Goal: Information Seeking & Learning: Learn about a topic

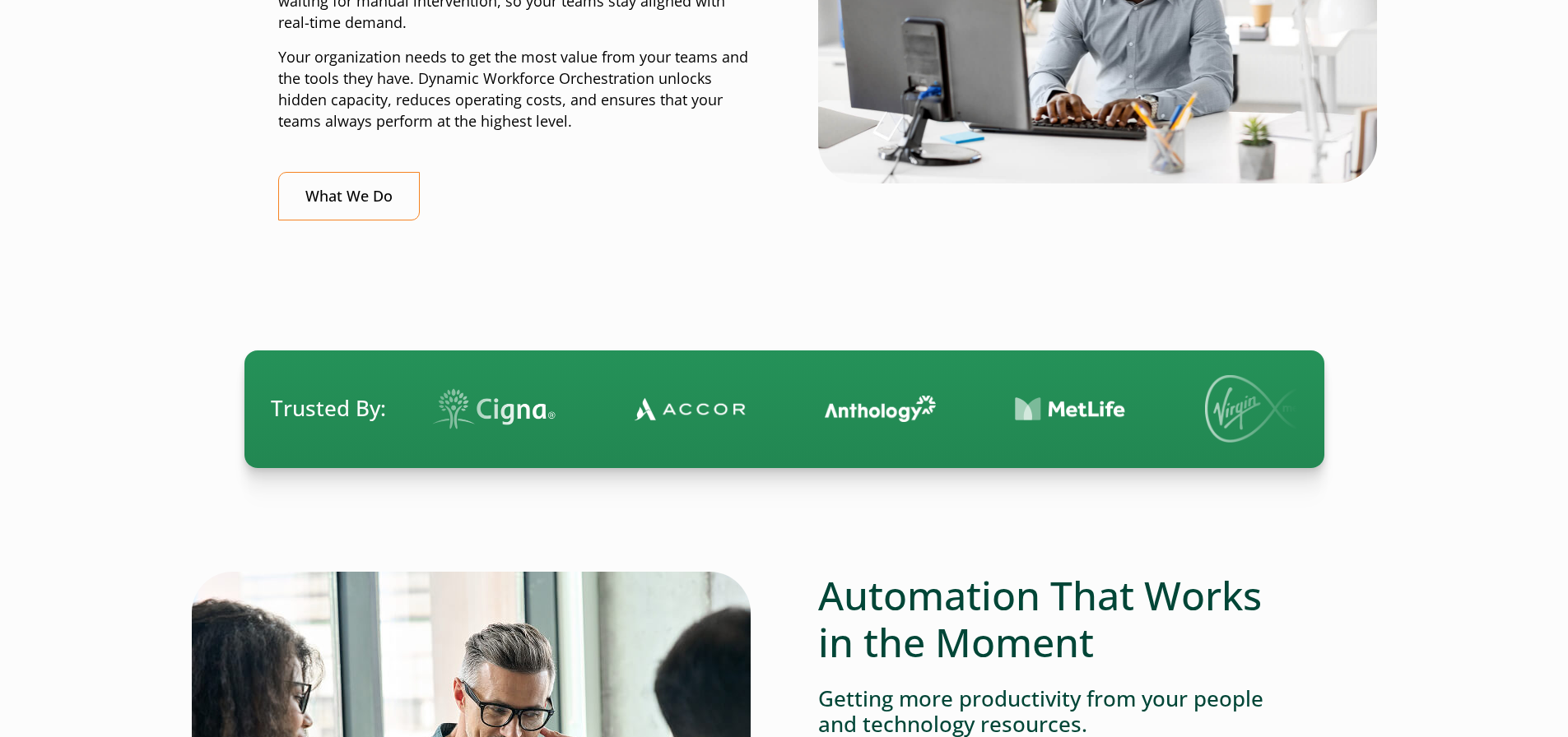
scroll to position [823, 0]
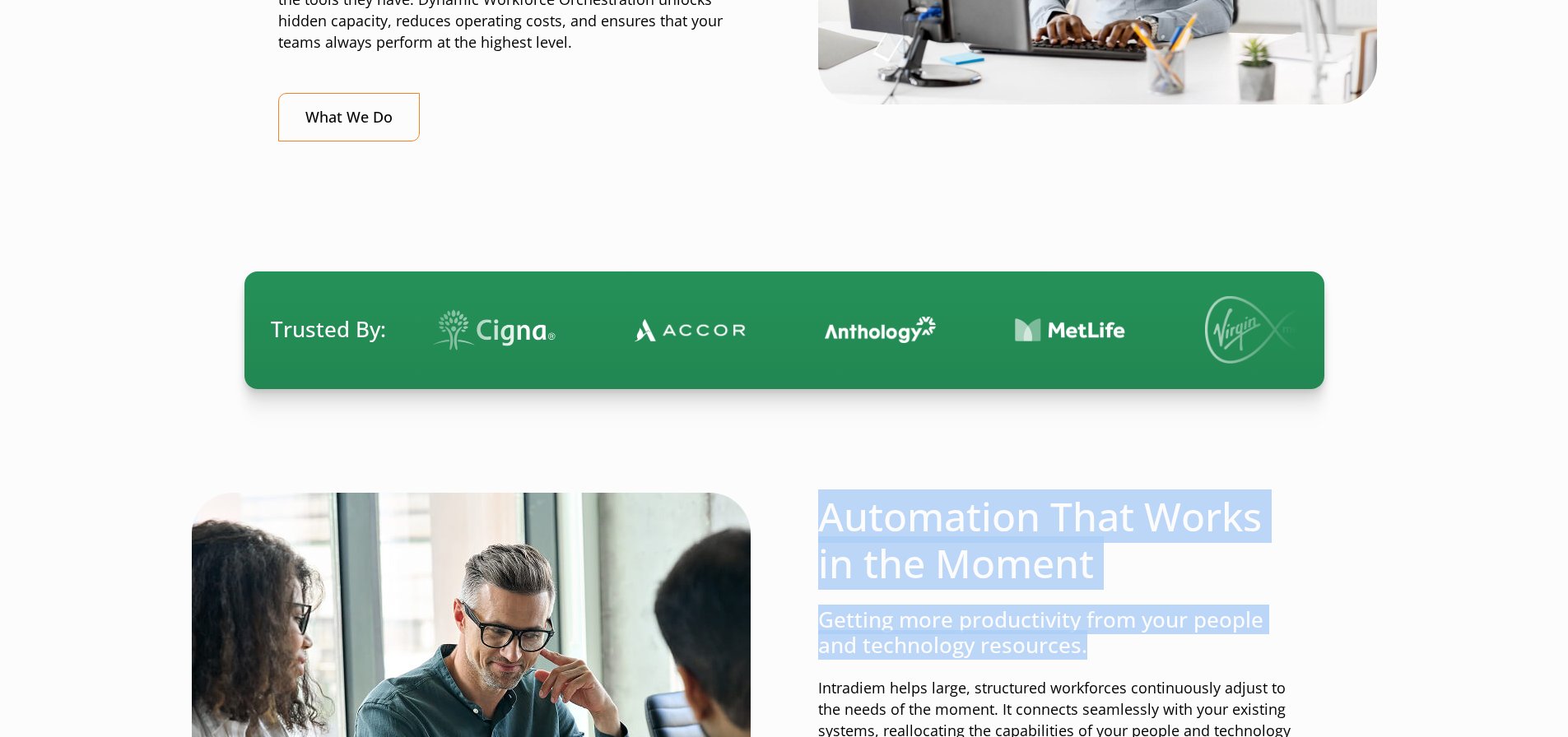
drag, startPoint x: 803, startPoint y: 503, endPoint x: 1227, endPoint y: 628, distance: 442.0
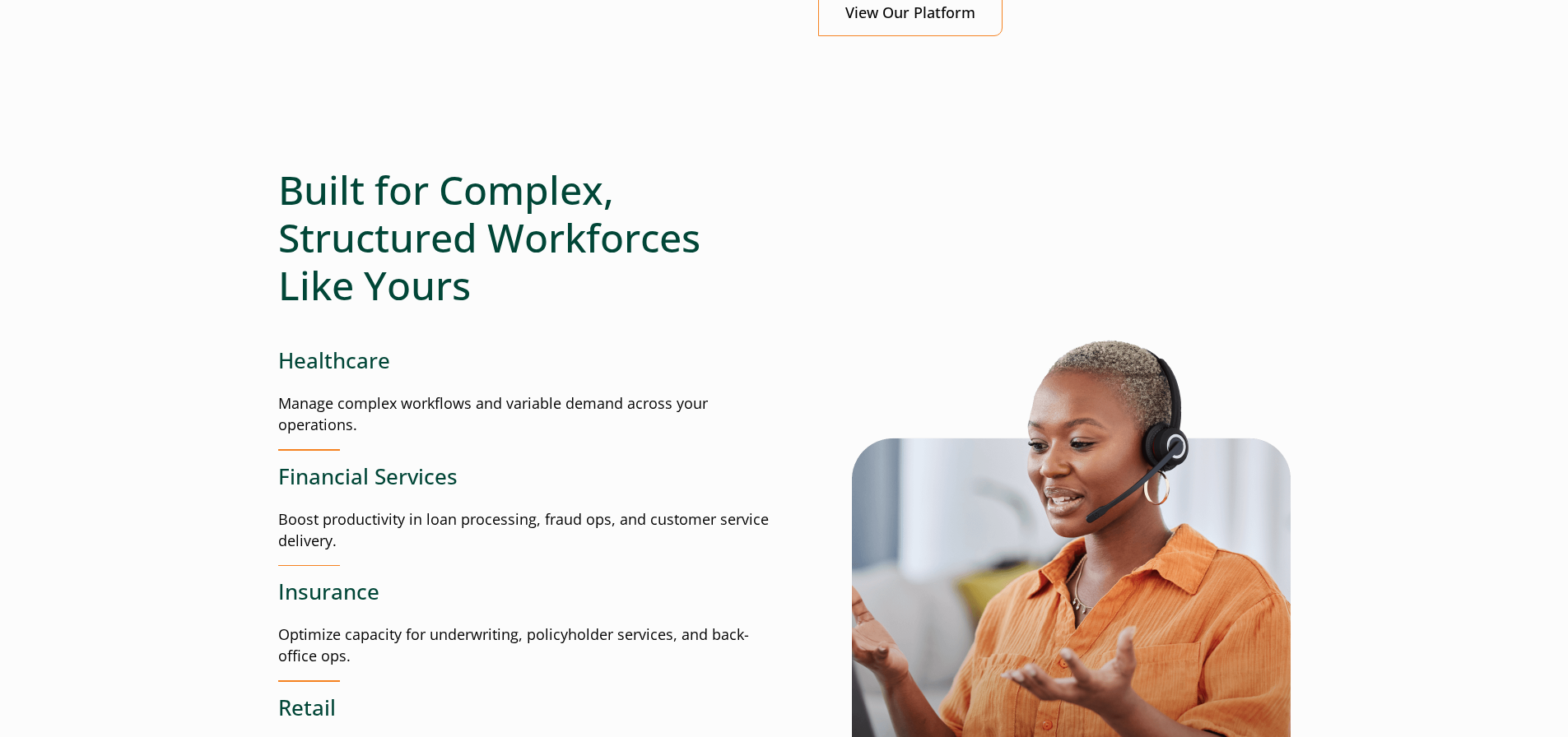
scroll to position [1399, 0]
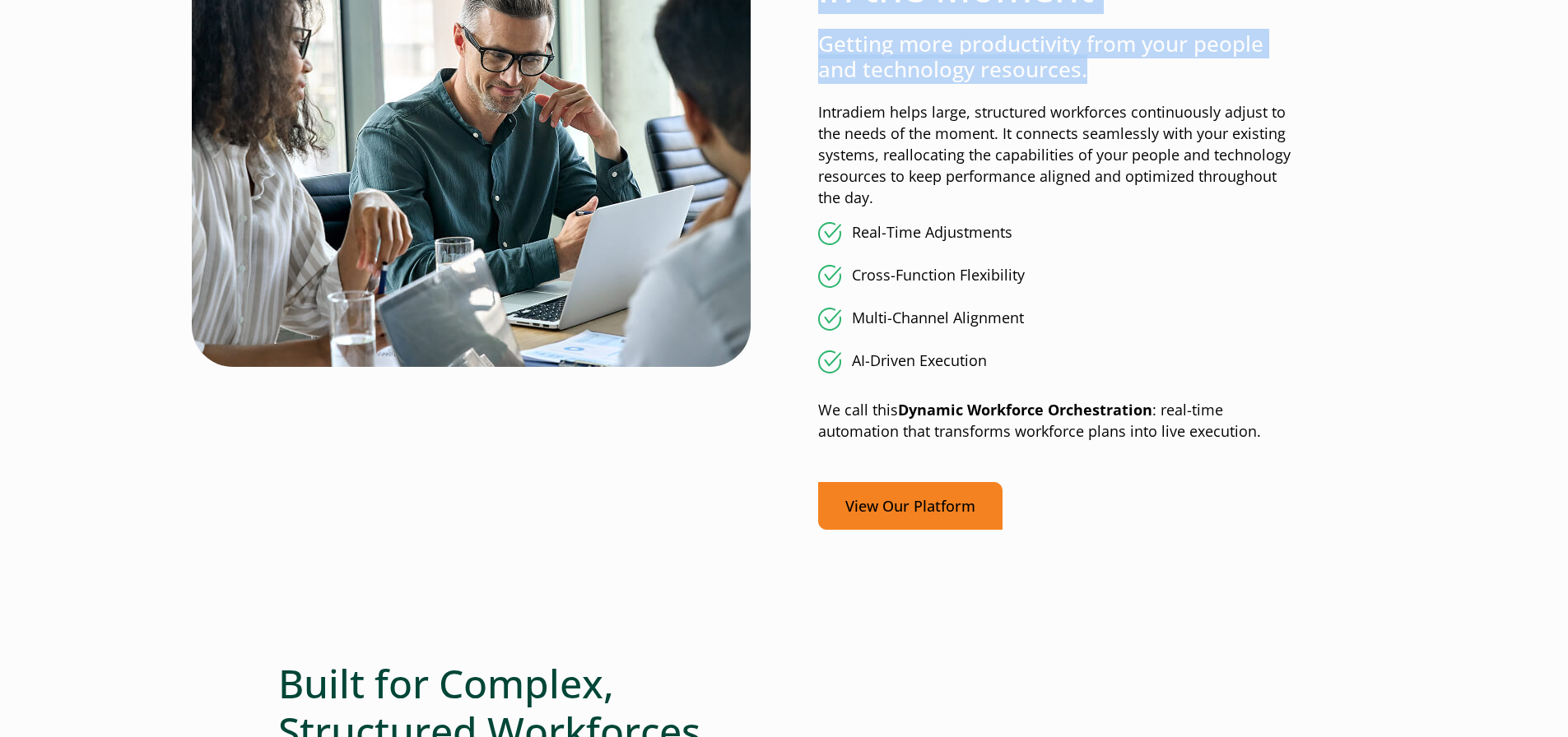
click at [955, 511] on link "View Our Platform" at bounding box center [911, 506] width 185 height 49
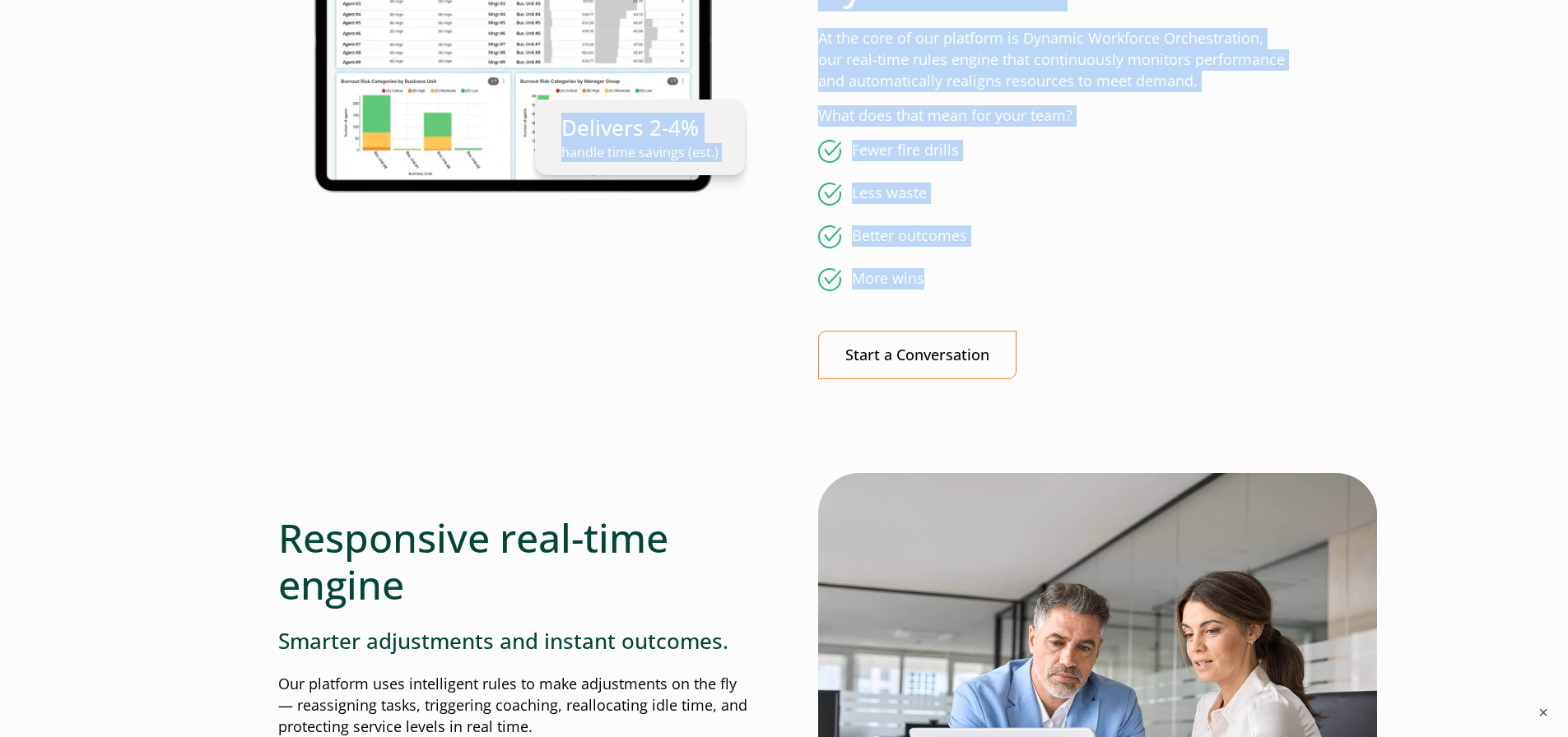
drag, startPoint x: 887, startPoint y: 154, endPoint x: 624, endPoint y: -23, distance: 317.0
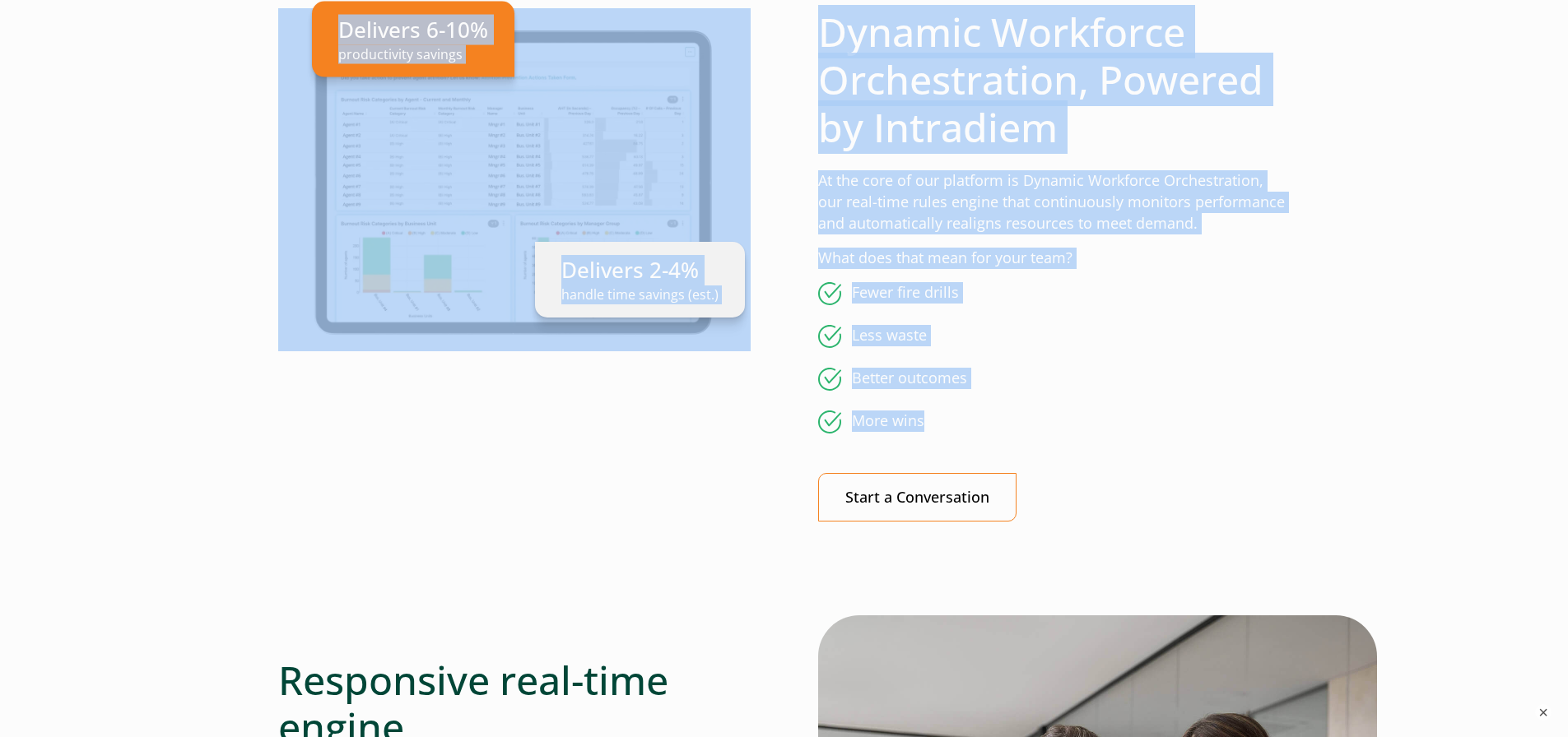
scroll to position [754, 0]
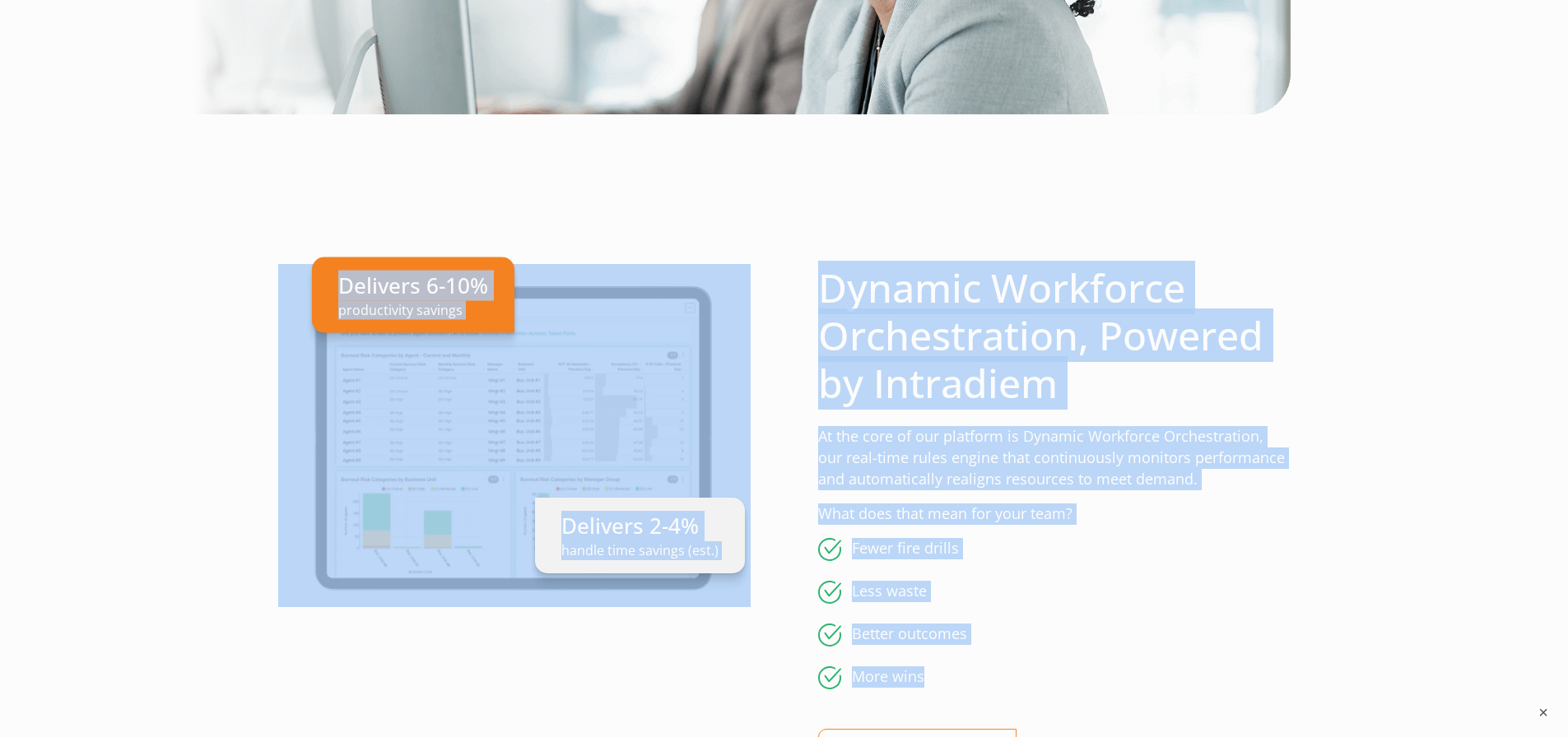
click at [839, 269] on h2 "Dynamic Workforce Orchestration, Powered by Intradiem" at bounding box center [1055, 335] width 472 height 142
click at [837, 280] on h2 "Dynamic Workforce Orchestration, Powered by Intradiem" at bounding box center [1055, 335] width 472 height 142
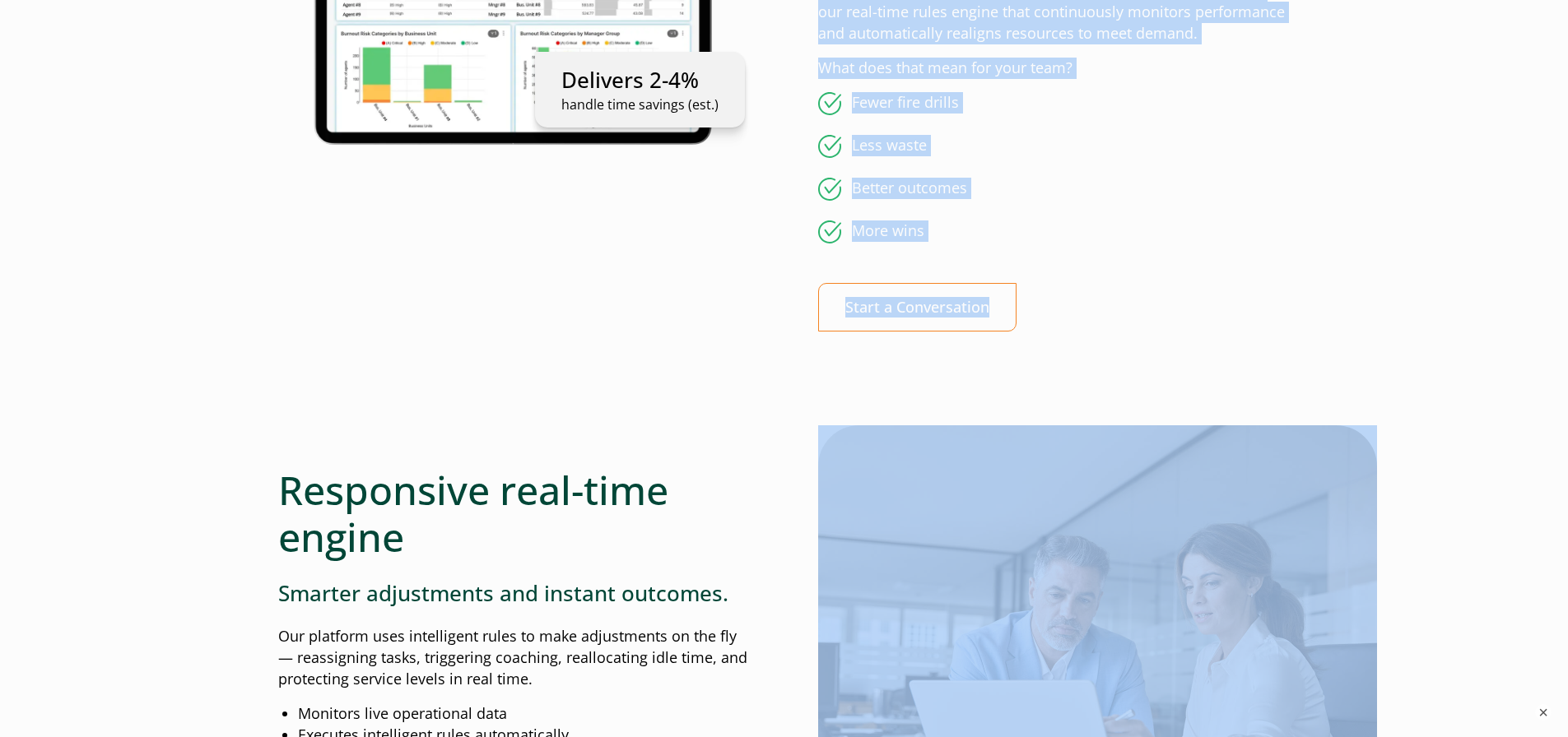
scroll to position [1330, 0]
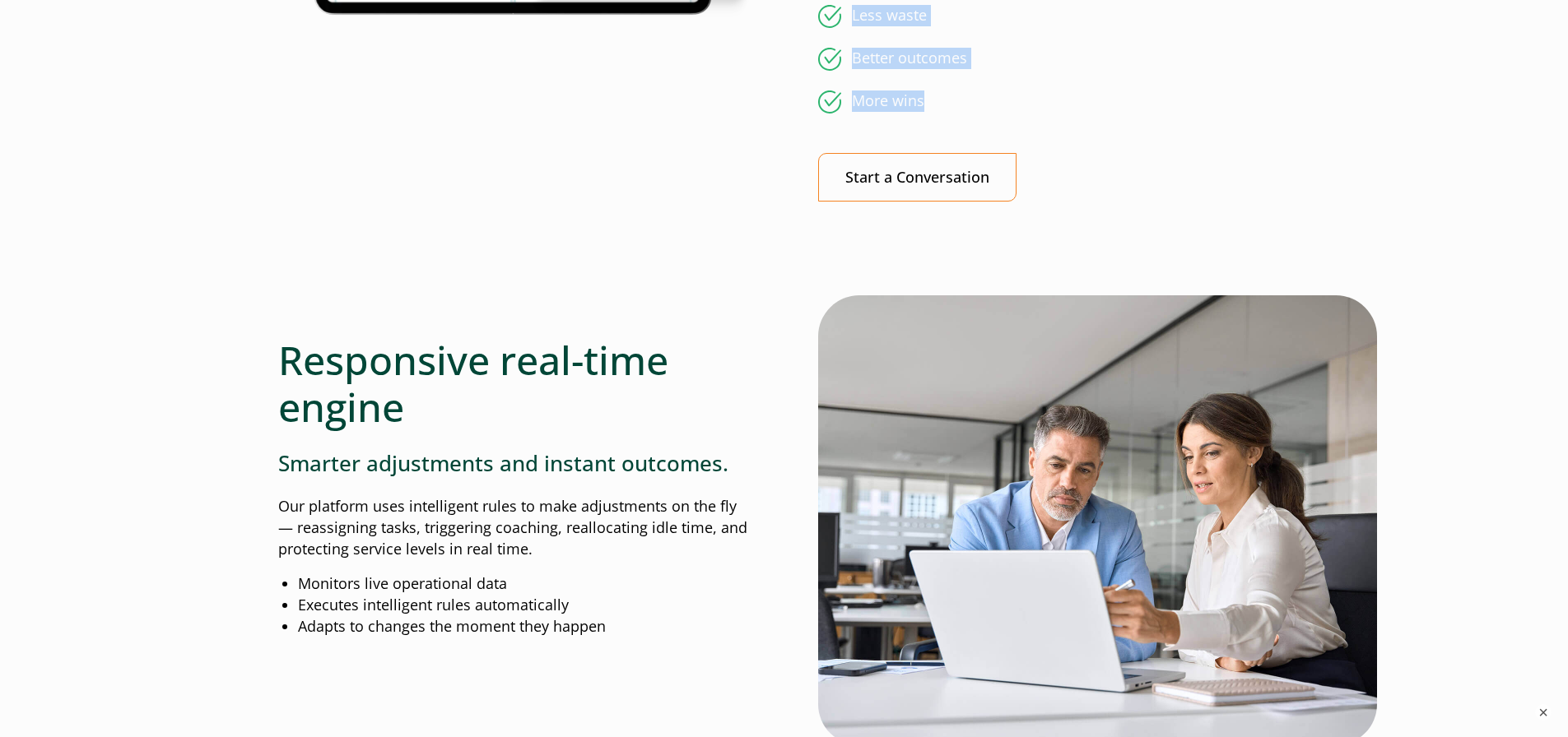
drag, startPoint x: 823, startPoint y: 280, endPoint x: 1256, endPoint y: 90, distance: 472.9
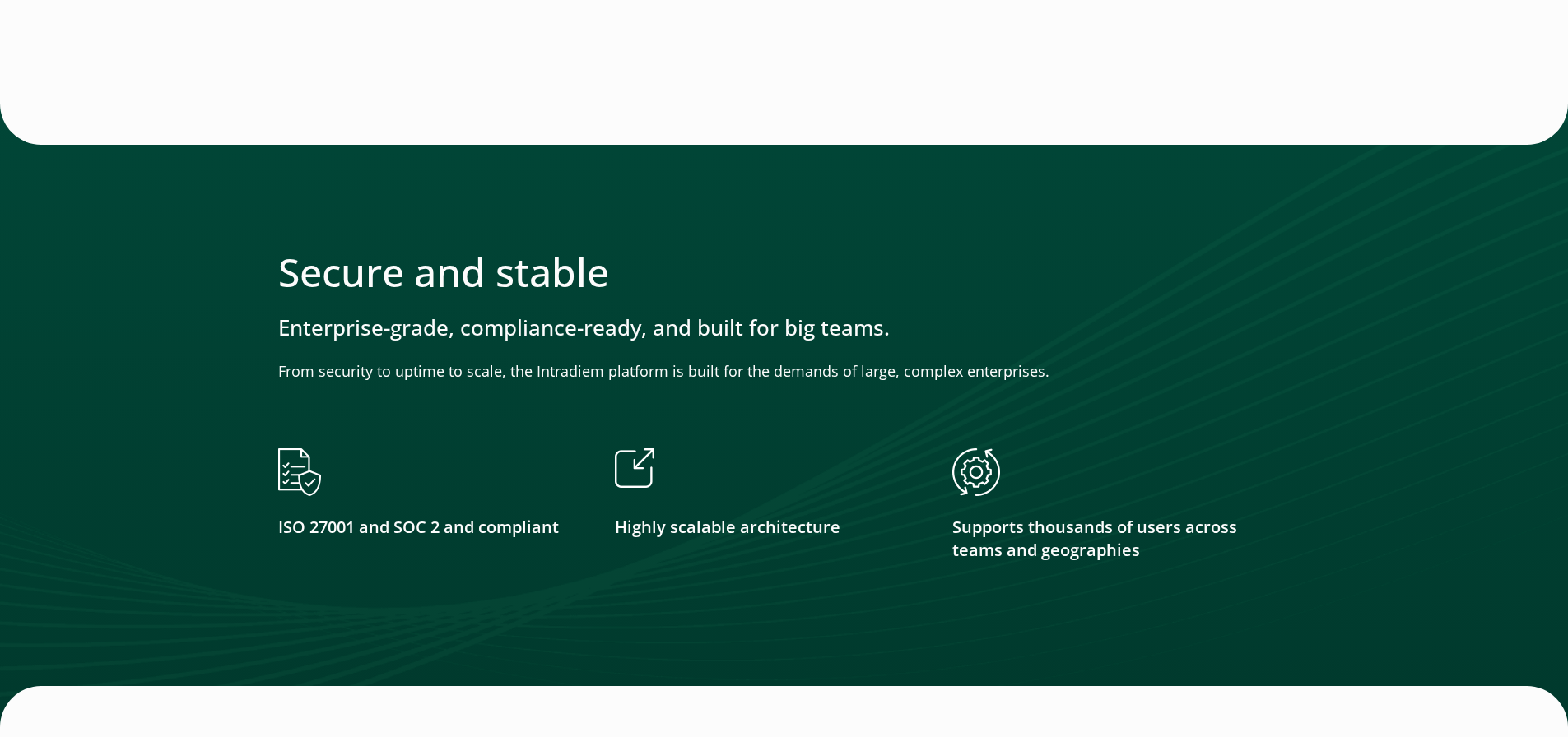
scroll to position [2975, 0]
